Goal: Transaction & Acquisition: Purchase product/service

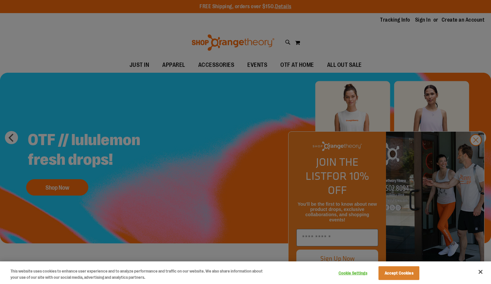
drag, startPoint x: 477, startPoint y: 157, endPoint x: 478, endPoint y: 154, distance: 3.3
click at [477, 157] on div at bounding box center [245, 142] width 491 height 284
click at [478, 154] on div at bounding box center [245, 142] width 491 height 284
click at [403, 273] on button "Accept Cookies" at bounding box center [399, 273] width 41 height 14
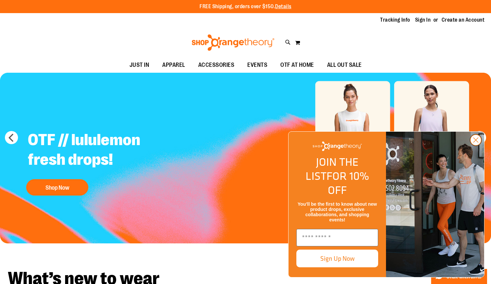
click at [480, 145] on circle "Close dialog" at bounding box center [476, 140] width 11 height 11
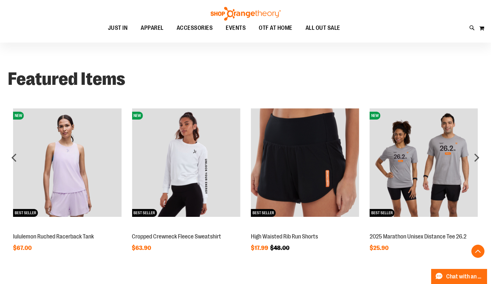
scroll to position [483, 0]
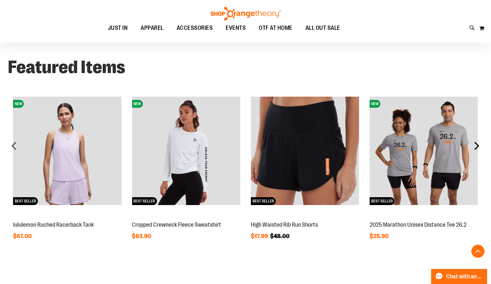
click at [478, 146] on div "next" at bounding box center [477, 145] width 13 height 13
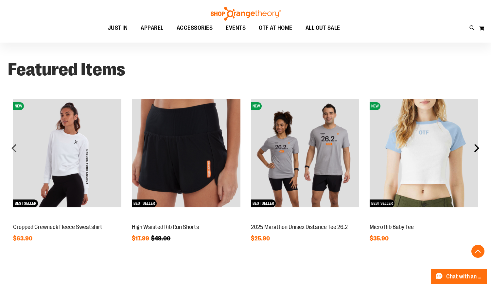
click at [478, 146] on div "next" at bounding box center [477, 147] width 13 height 13
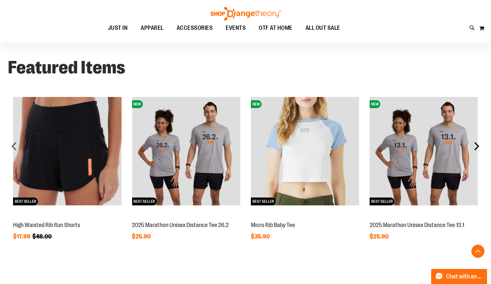
scroll to position [481, 0]
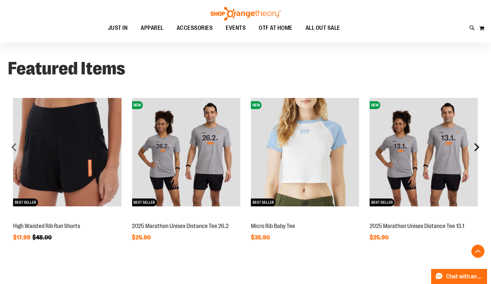
click at [478, 146] on div "next" at bounding box center [477, 146] width 13 height 13
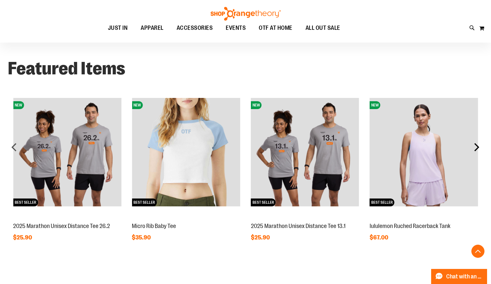
click at [478, 146] on div "next" at bounding box center [477, 146] width 13 height 13
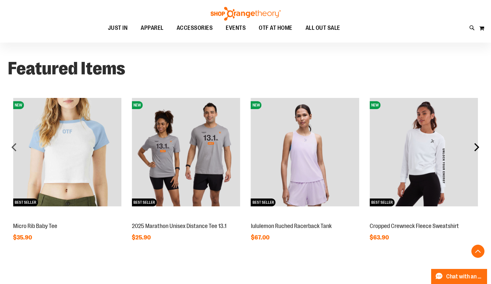
click at [478, 146] on div "next" at bounding box center [477, 146] width 13 height 13
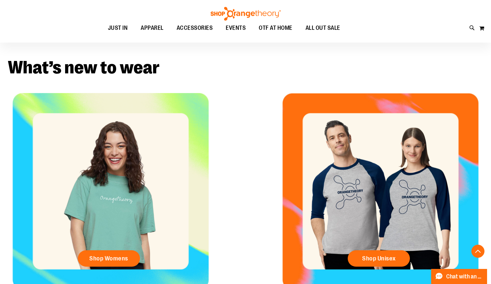
scroll to position [286, 0]
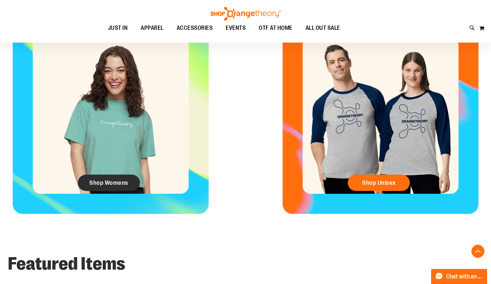
click at [104, 183] on span "Shop Womens" at bounding box center [108, 182] width 39 height 7
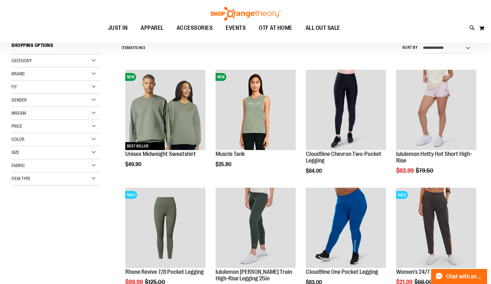
scroll to position [82, 0]
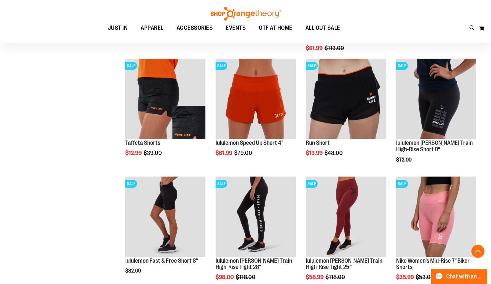
scroll to position [442, 0]
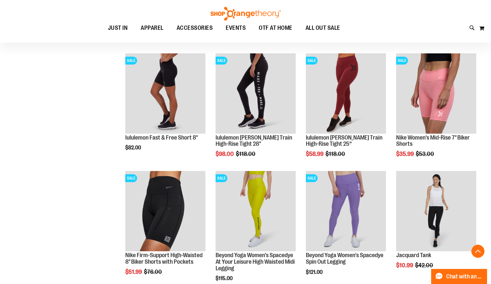
scroll to position [594, 0]
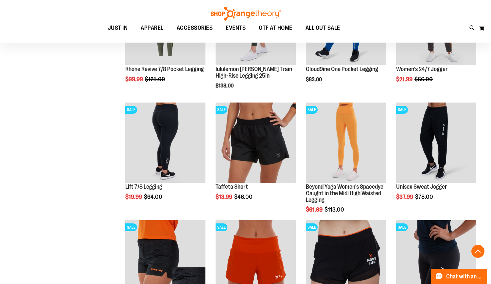
scroll to position [238, 0]
